Goal: Check status

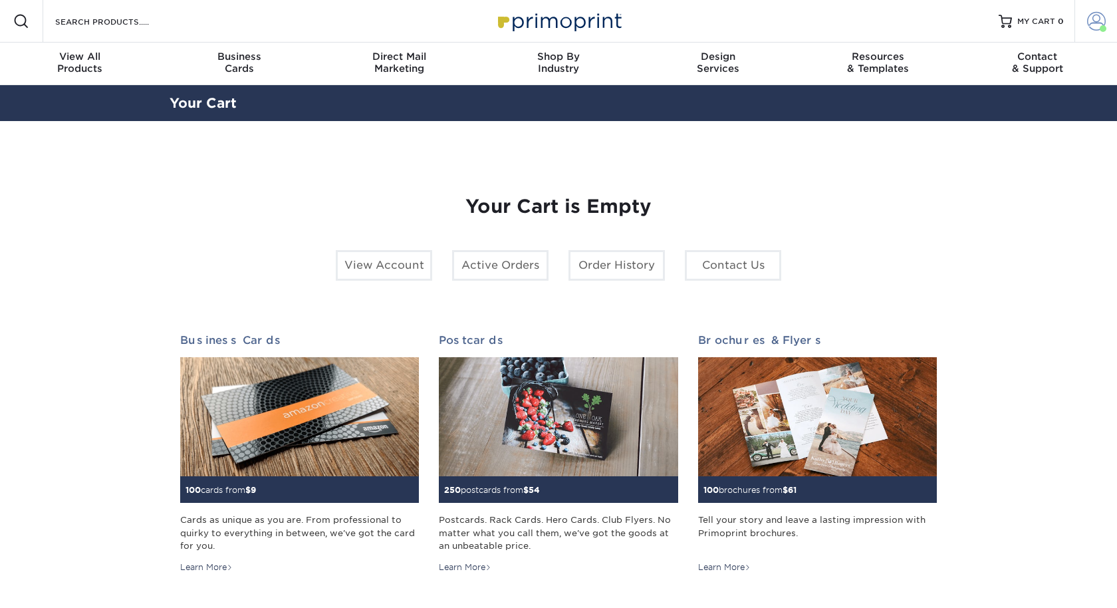
click at [1092, 18] on span at bounding box center [1096, 21] width 19 height 19
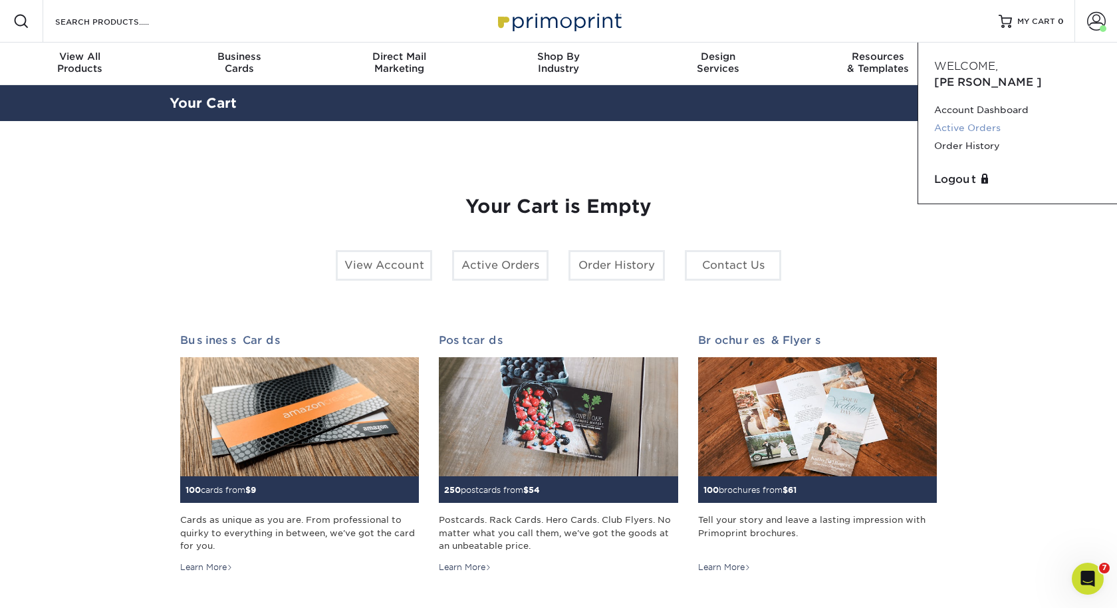
click at [968, 119] on link "Active Orders" at bounding box center [1017, 128] width 167 height 18
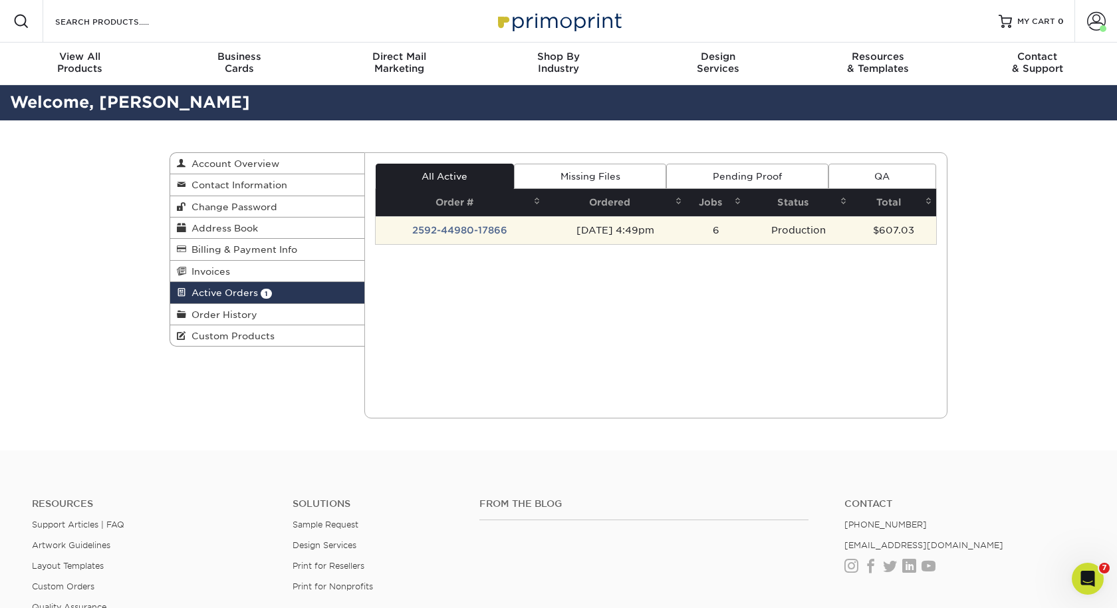
click at [433, 233] on td "2592-44980-17866" at bounding box center [460, 230] width 169 height 28
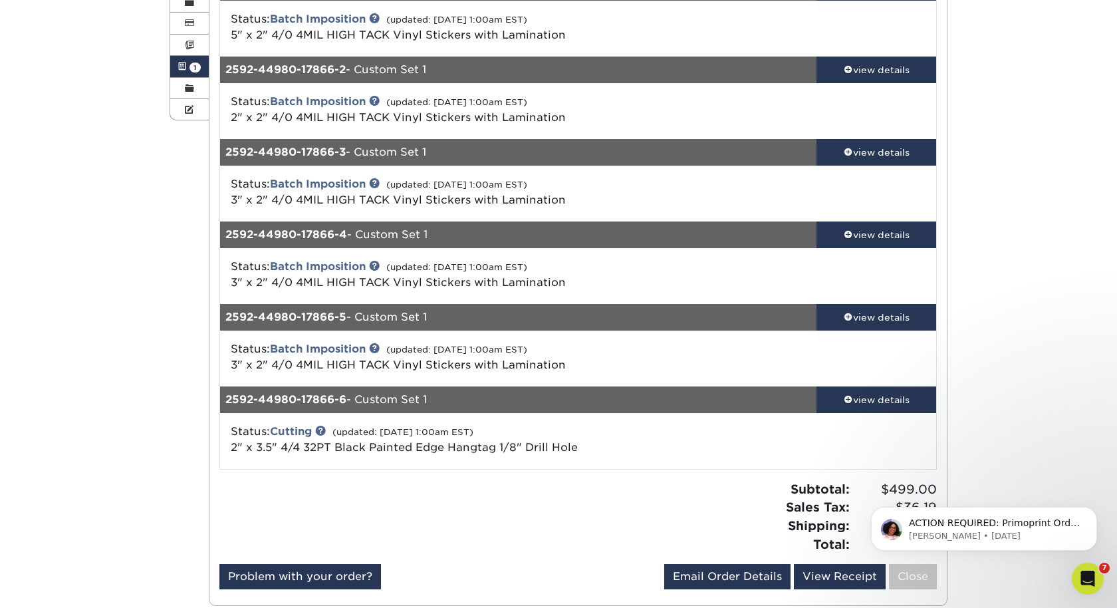
scroll to position [293, 0]
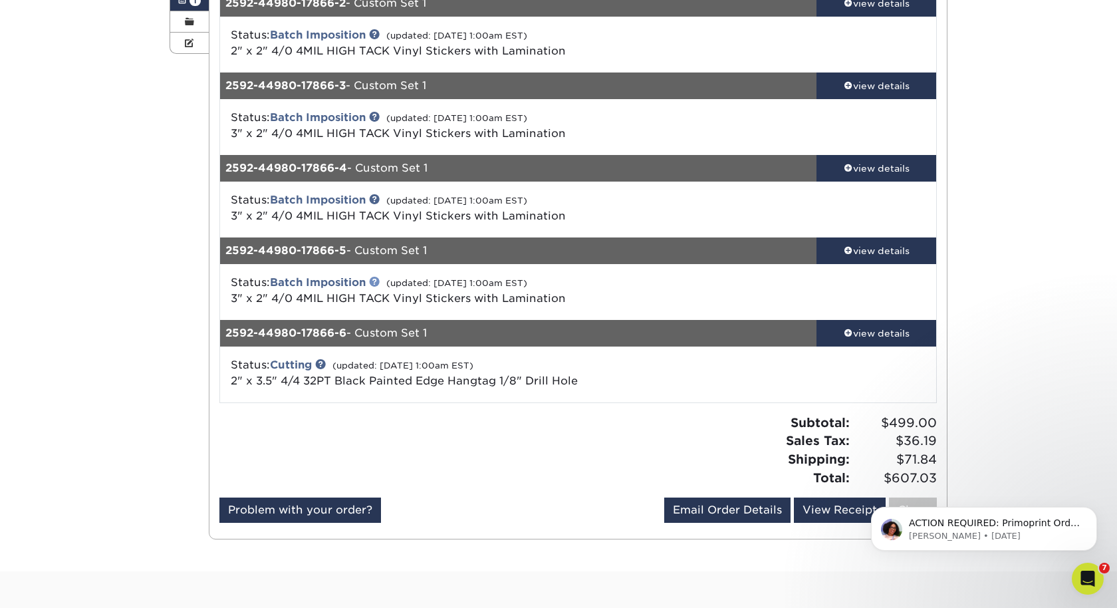
click at [374, 280] on link at bounding box center [374, 281] width 11 height 11
